Goal: Navigation & Orientation: Find specific page/section

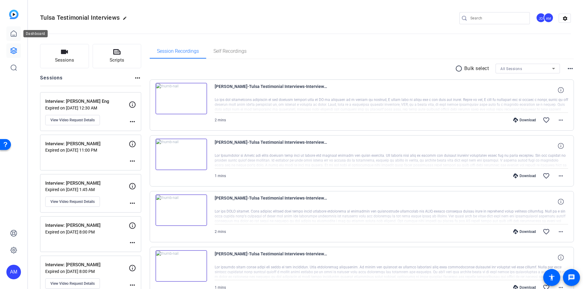
click at [12, 35] on icon at bounding box center [13, 33] width 7 height 7
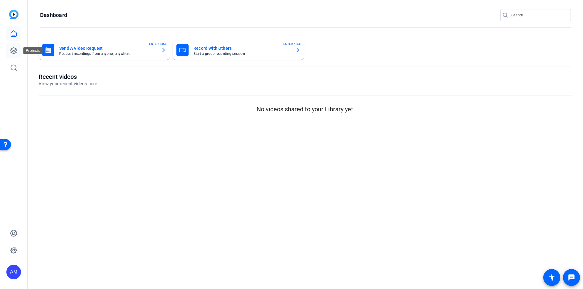
click at [12, 47] on link at bounding box center [13, 50] width 15 height 15
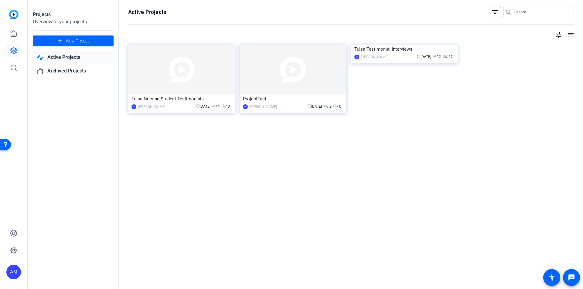
click at [71, 55] on link "Active Projects" at bounding box center [73, 57] width 81 height 12
click at [187, 71] on img at bounding box center [181, 70] width 107 height 50
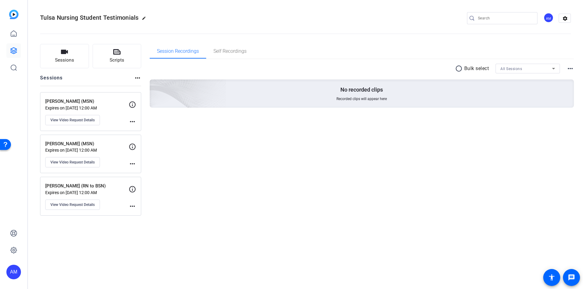
click at [114, 109] on p "Expires on [DATE] 12:00 AM" at bounding box center [86, 108] width 83 height 5
